Goal: Find specific fact: Find specific fact

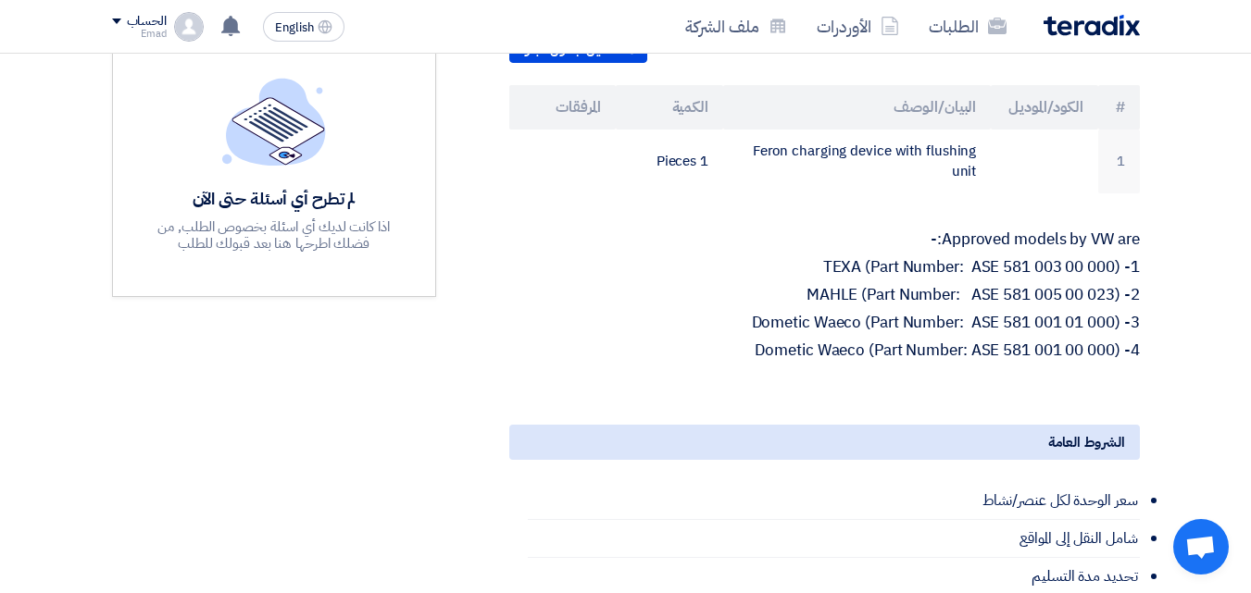
scroll to position [537, 0]
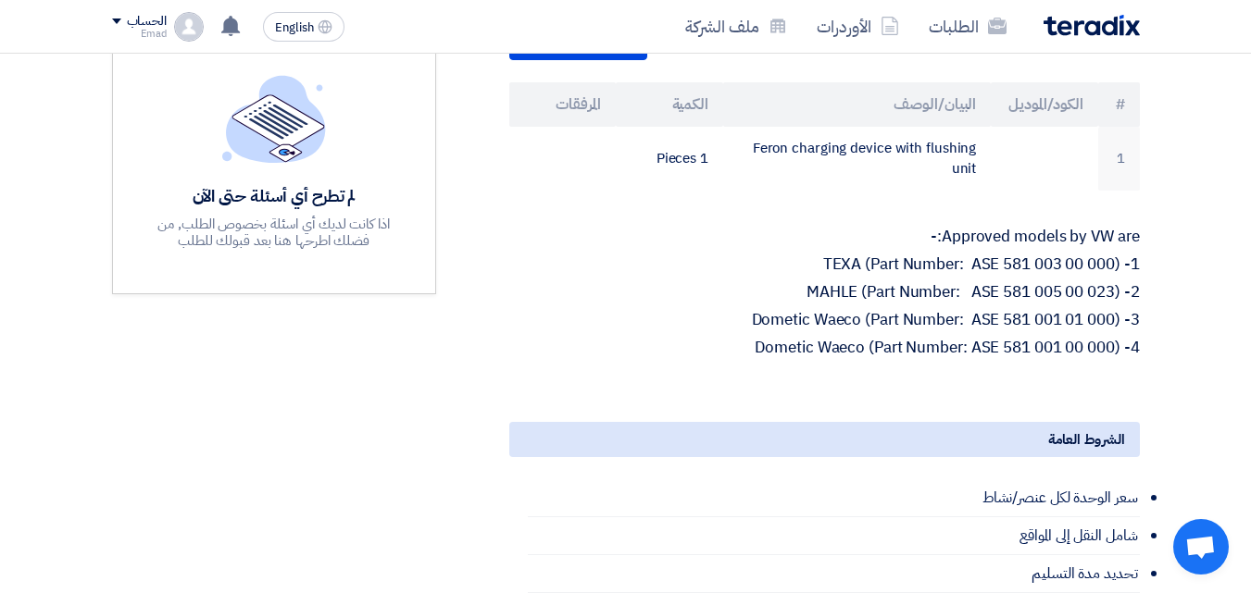
drag, startPoint x: 852, startPoint y: 370, endPoint x: 851, endPoint y: 345, distance: 25.0
click at [852, 357] on p "4- Dometic Waeco (Part Number: ASE 581 001 00 000)" at bounding box center [824, 348] width 630 height 19
click at [851, 330] on p "3- Dometic Waeco (Part Number: ASE 581 001 01 000)" at bounding box center [824, 320] width 630 height 19
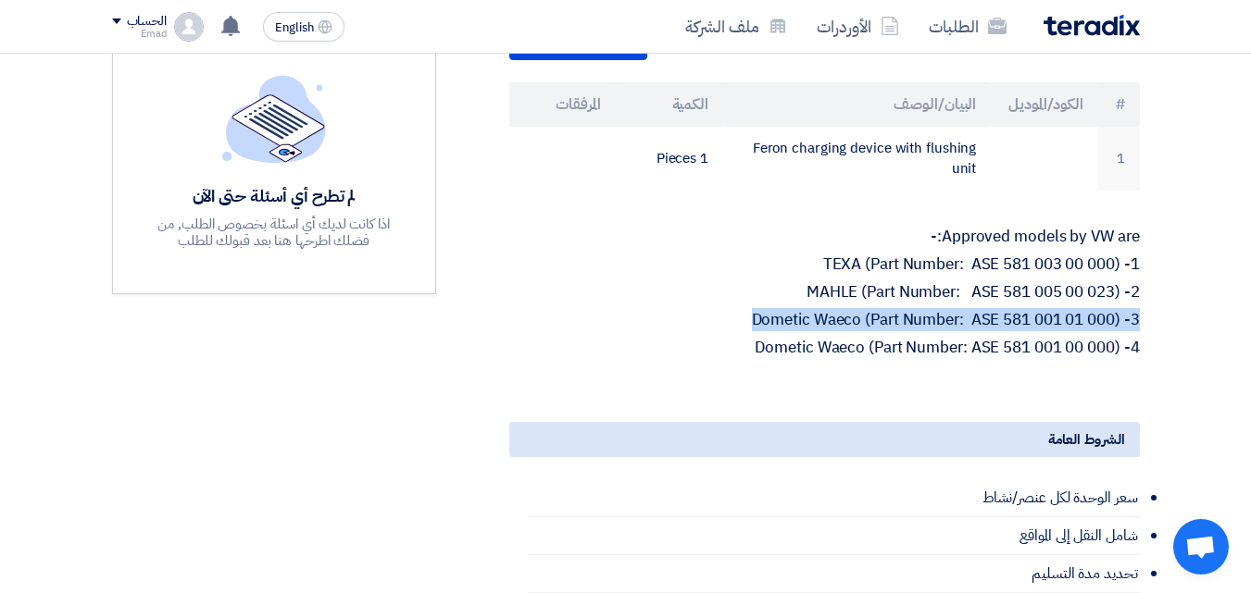
click at [851, 330] on p "3- Dometic Waeco (Part Number: ASE 581 001 01 000)" at bounding box center [824, 320] width 630 height 19
click at [832, 330] on p "3- Dometic Waeco (Part Number: ASE 581 001 01 000)" at bounding box center [824, 320] width 630 height 19
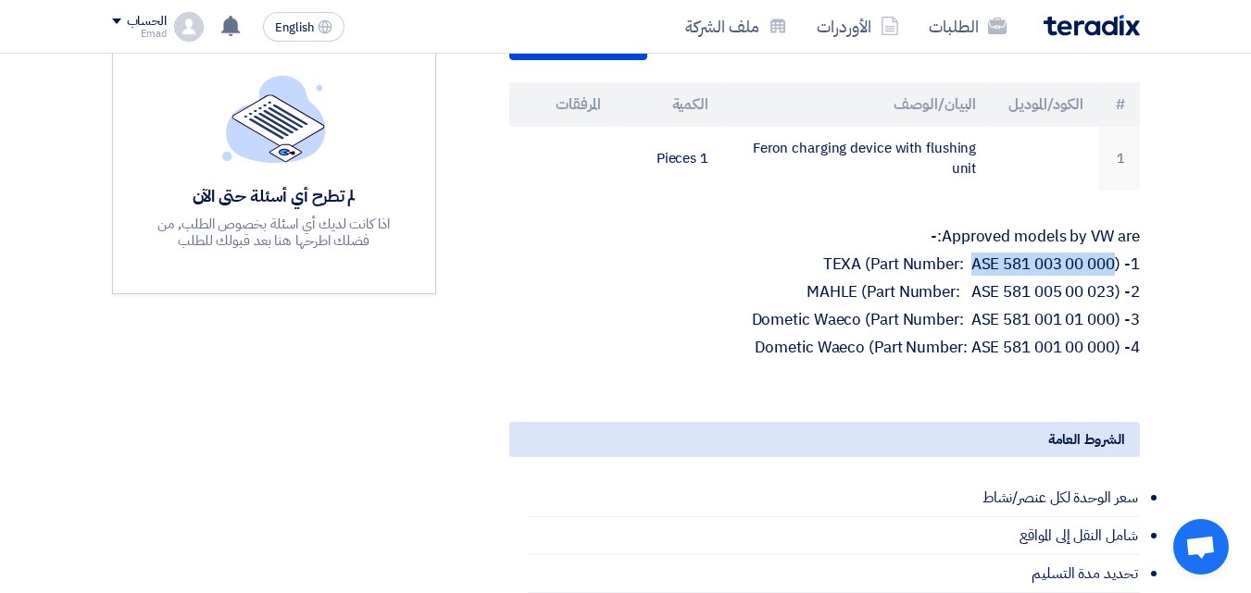
drag, startPoint x: 971, startPoint y: 289, endPoint x: 1116, endPoint y: 288, distance: 145.3
click at [1116, 274] on p "1- TEXA (Part Number: ASE 581 003 00 000)" at bounding box center [824, 264] width 630 height 19
drag, startPoint x: 1057, startPoint y: 286, endPoint x: 836, endPoint y: 248, distance: 224.5
click at [836, 248] on div "Supply of Feron charging device with flushing unit (Approved brands and models …" at bounding box center [802, 410] width 704 height 1235
drag, startPoint x: 819, startPoint y: 285, endPoint x: 1119, endPoint y: 291, distance: 300.0
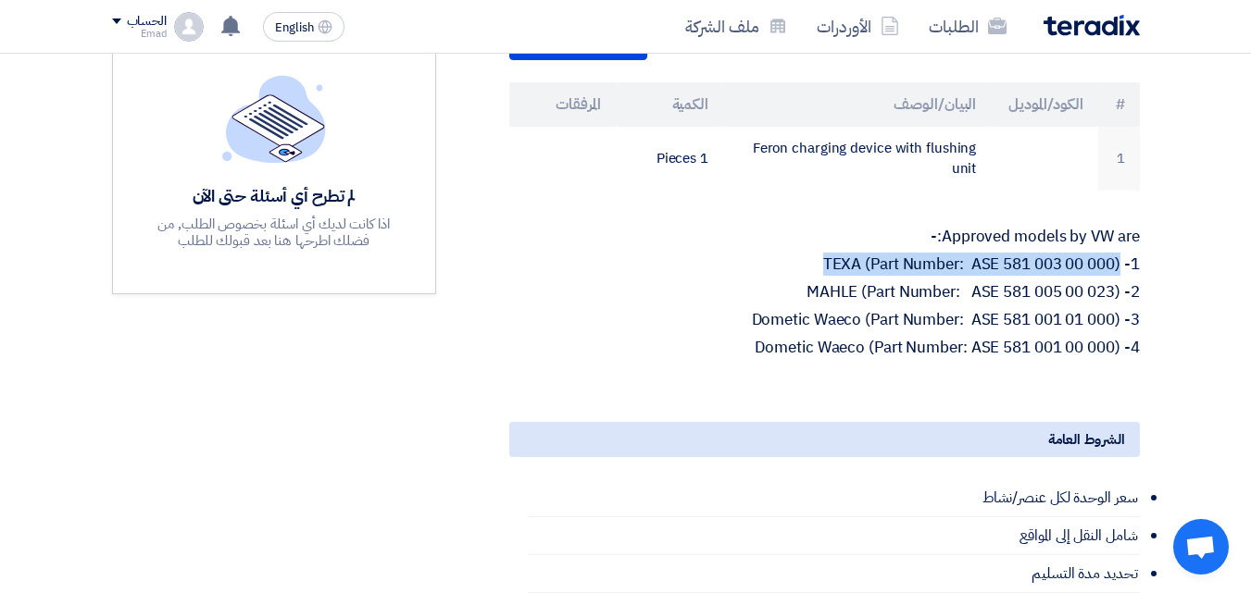
click at [1121, 274] on p "1- TEXA (Part Number: ASE 581 003 00 000)" at bounding box center [824, 264] width 630 height 19
copy p "TEXA (Part Number: ASE 581 003 00 000)"
